Goal: Communication & Community: Answer question/provide support

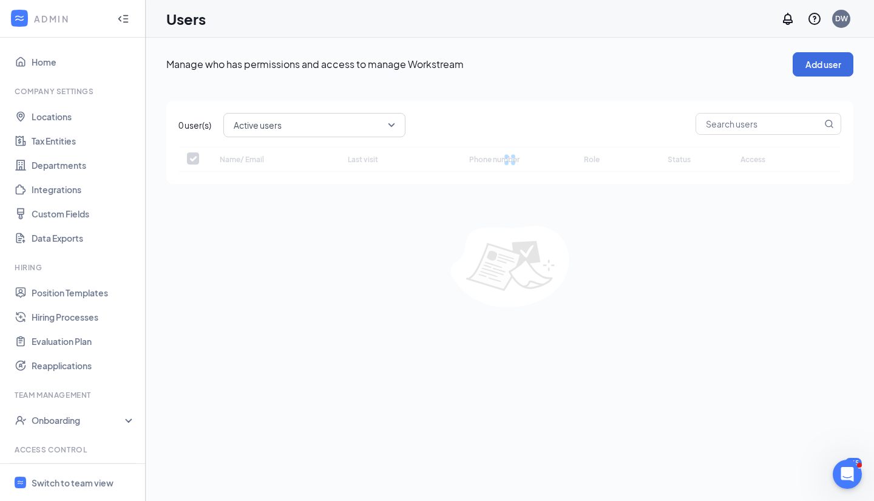
checkbox input "false"
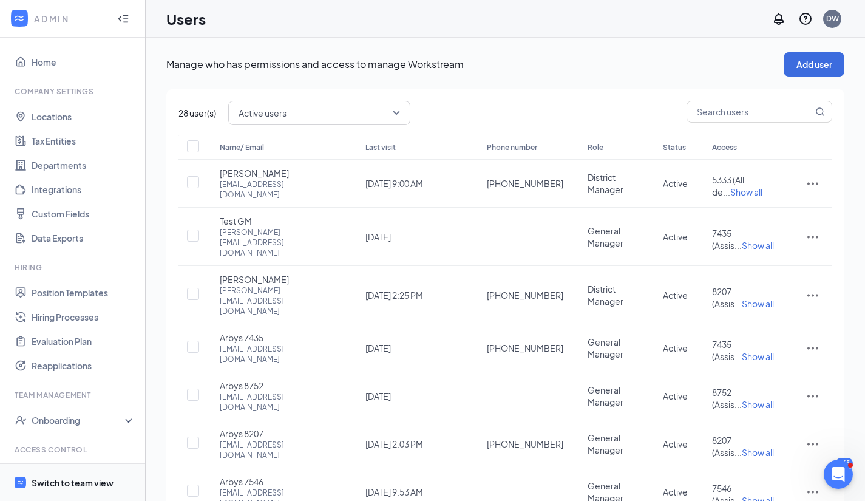
click at [69, 479] on div "Switch to team view" at bounding box center [73, 482] width 82 height 12
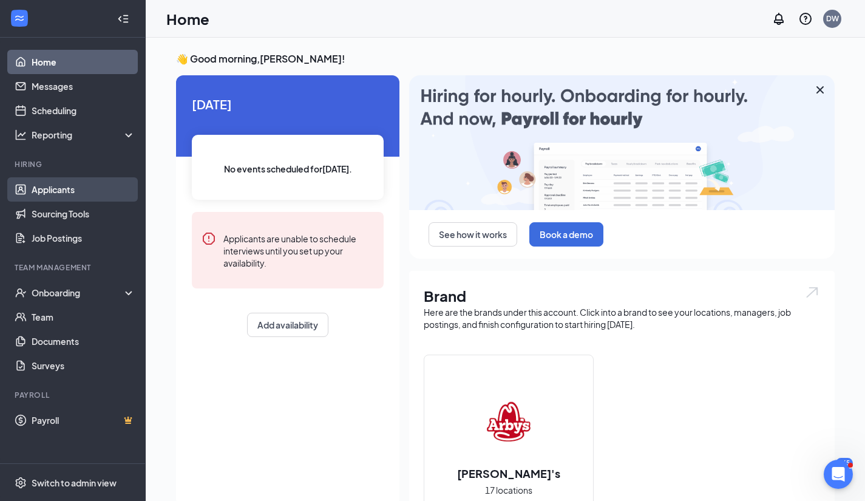
click at [58, 184] on link "Applicants" at bounding box center [84, 189] width 104 height 24
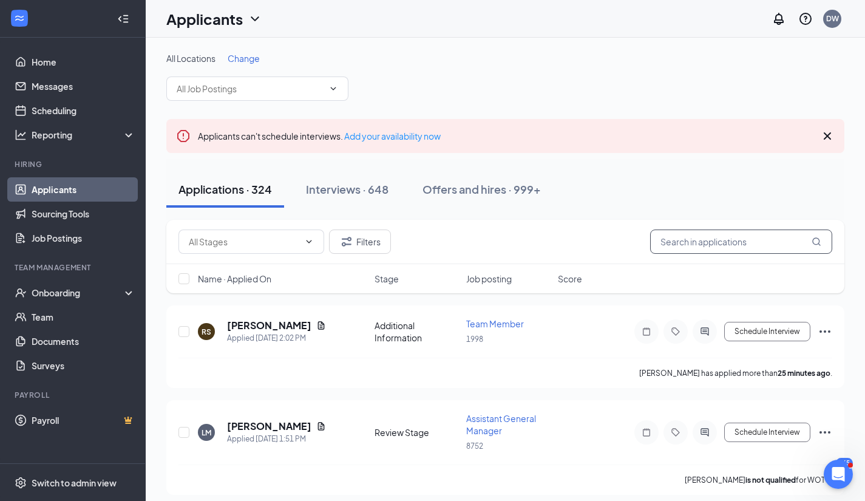
click at [674, 242] on input "text" at bounding box center [741, 241] width 182 height 24
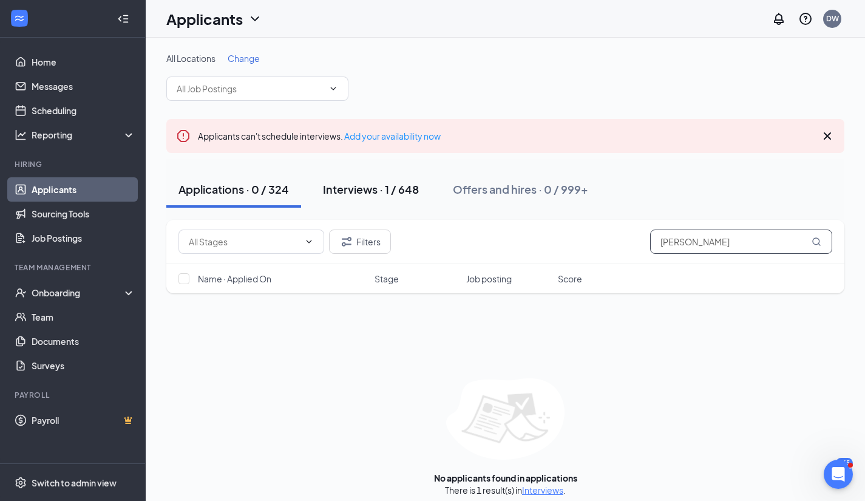
type input "[PERSON_NAME]"
click at [394, 192] on div "Interviews · 1 / 648" at bounding box center [371, 188] width 96 height 15
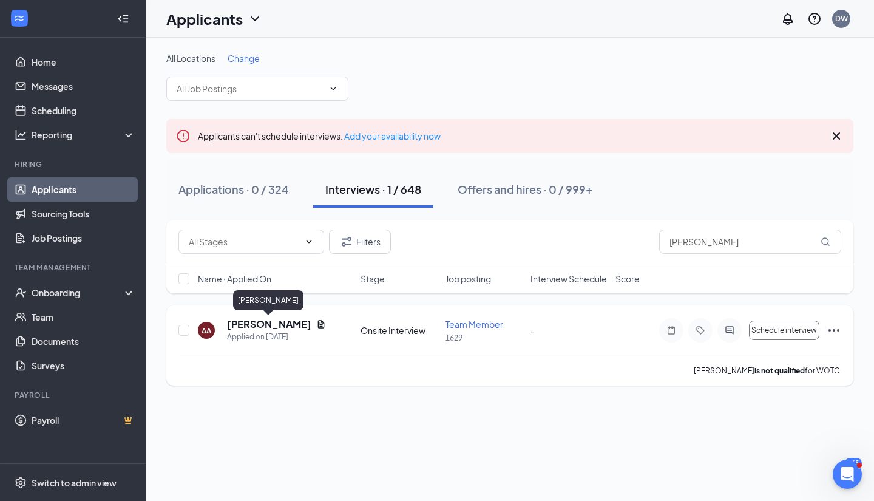
click at [269, 328] on h5 "[PERSON_NAME]" at bounding box center [269, 323] width 84 height 13
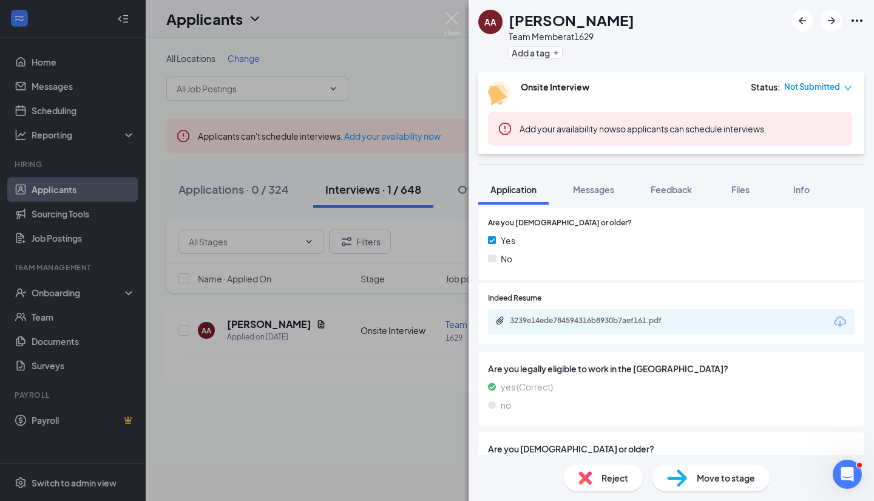
scroll to position [308, 0]
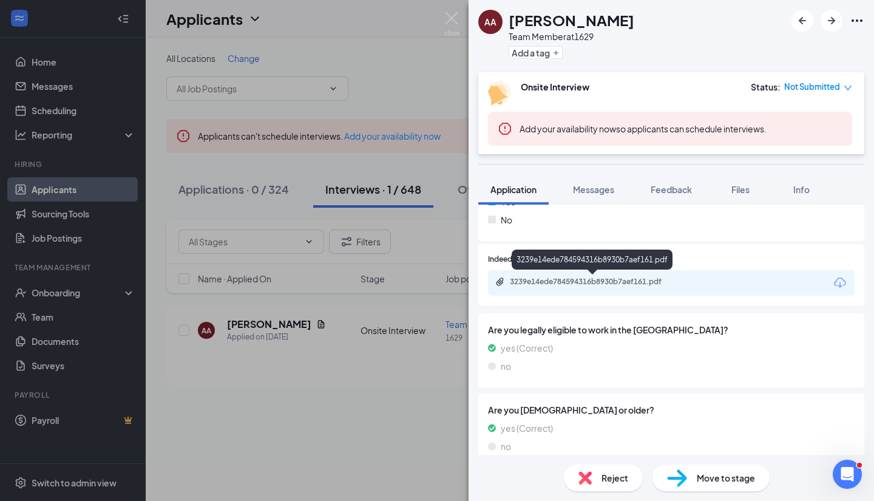
click at [564, 280] on div "3239e14ede784594316b8930b7aef161.pdf" at bounding box center [595, 282] width 170 height 10
click at [384, 447] on div "AA [PERSON_NAME] Team Member at 1629 Add a tag Onsite Interview Status : Not Su…" at bounding box center [437, 250] width 874 height 501
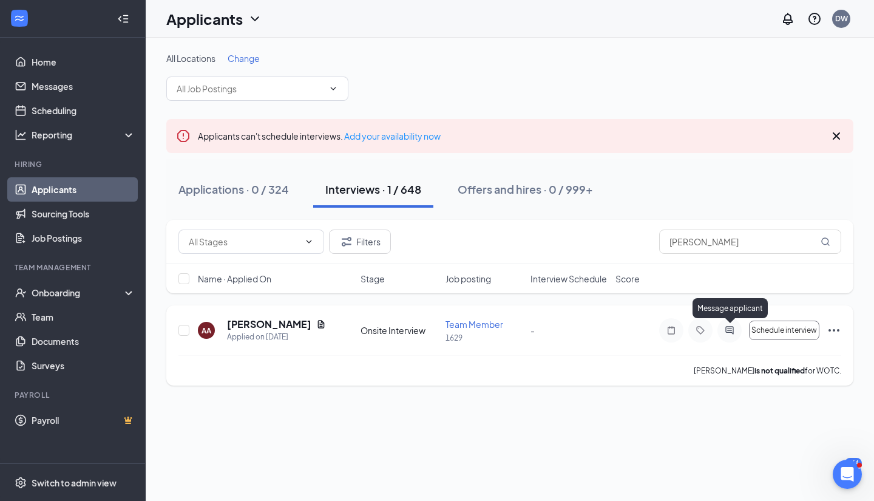
click at [726, 328] on icon "ActiveChat" at bounding box center [729, 330] width 15 height 10
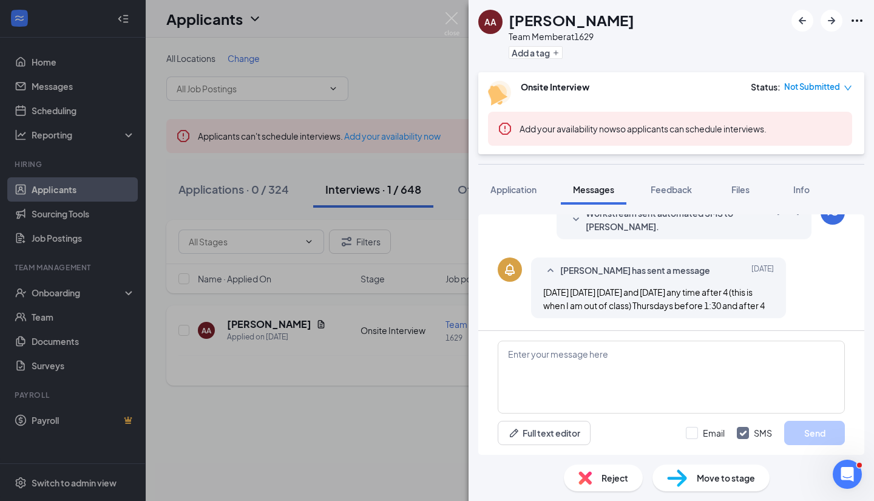
scroll to position [371, 0]
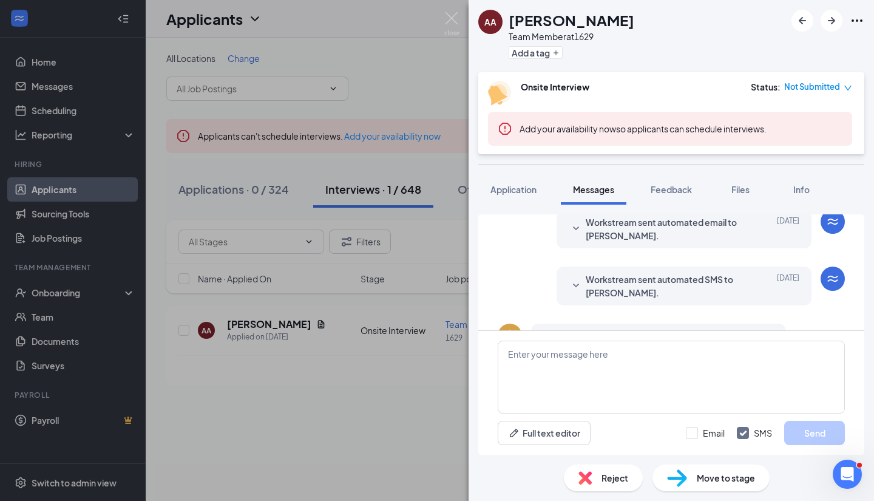
scroll to position [371, 0]
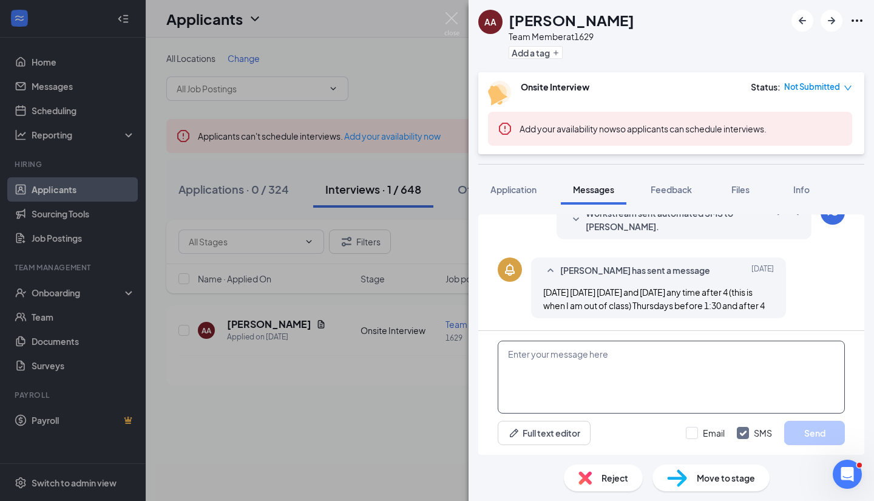
drag, startPoint x: 532, startPoint y: 353, endPoint x: 709, endPoint y: 384, distance: 180.6
click at [709, 384] on textarea at bounding box center [671, 376] width 347 height 73
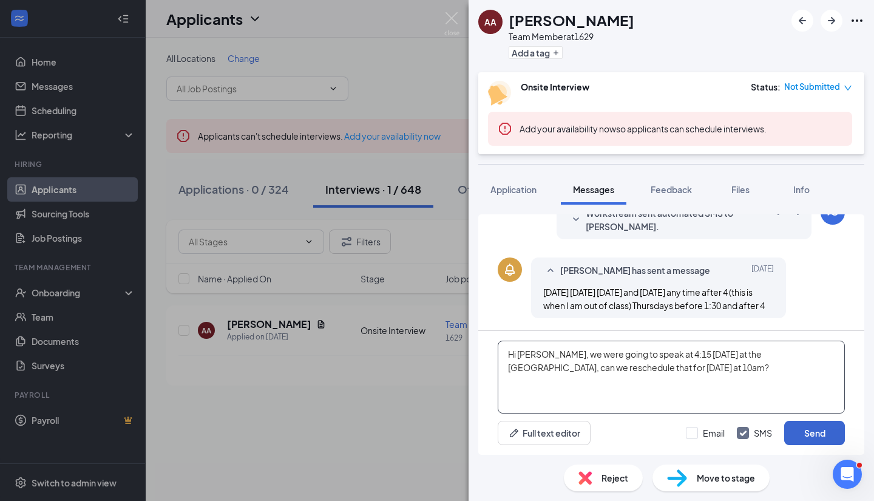
type textarea "Hi [PERSON_NAME], we were going to speak at 4:15 [DATE] at the [GEOGRAPHIC_DATA…"
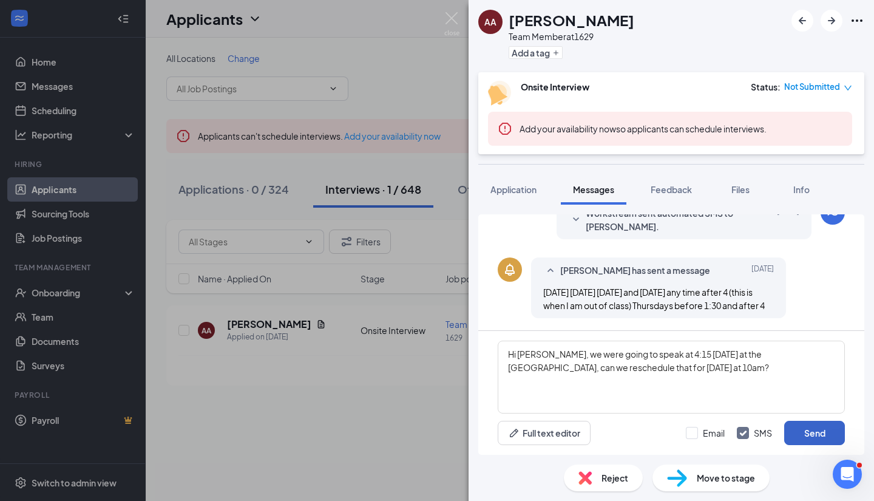
click at [821, 427] on button "Send" at bounding box center [814, 433] width 61 height 24
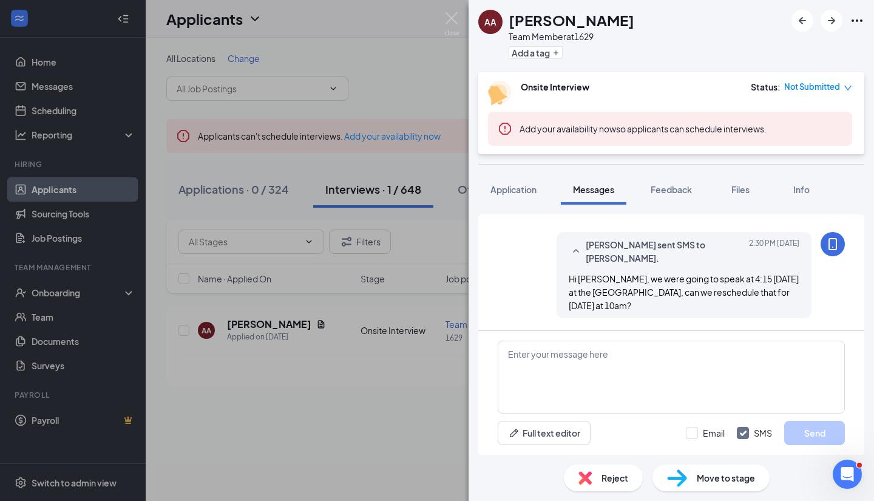
scroll to position [475, 0]
